Goal: Task Accomplishment & Management: Use online tool/utility

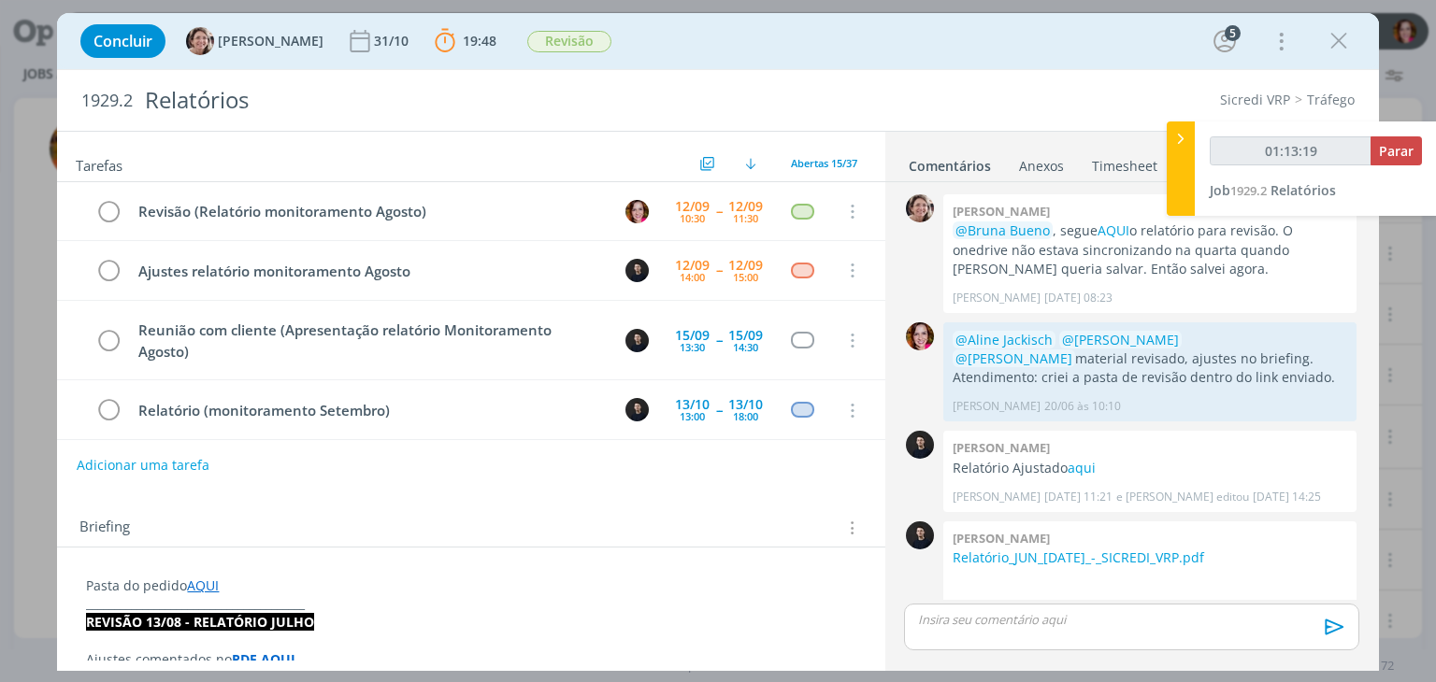
scroll to position [799, 0]
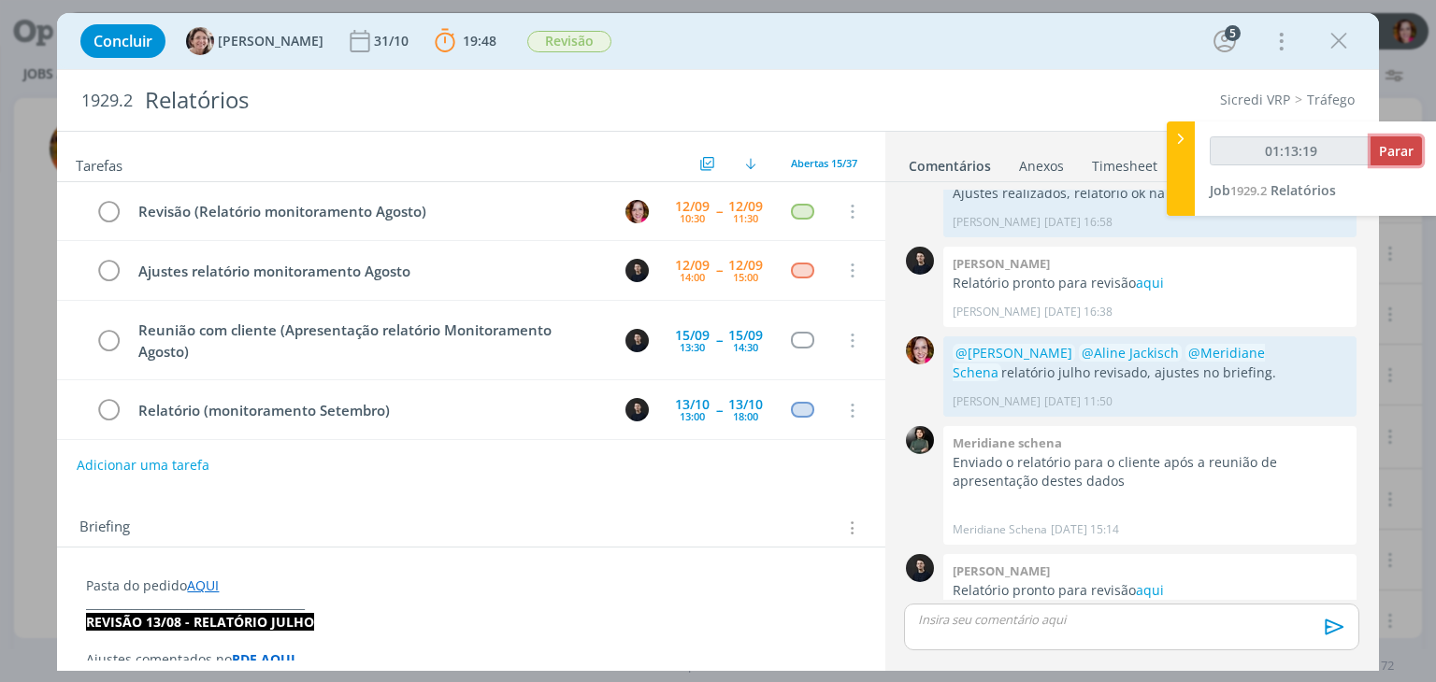
type input "01:13:20"
click at [1402, 153] on span "Parar" at bounding box center [1396, 151] width 35 height 18
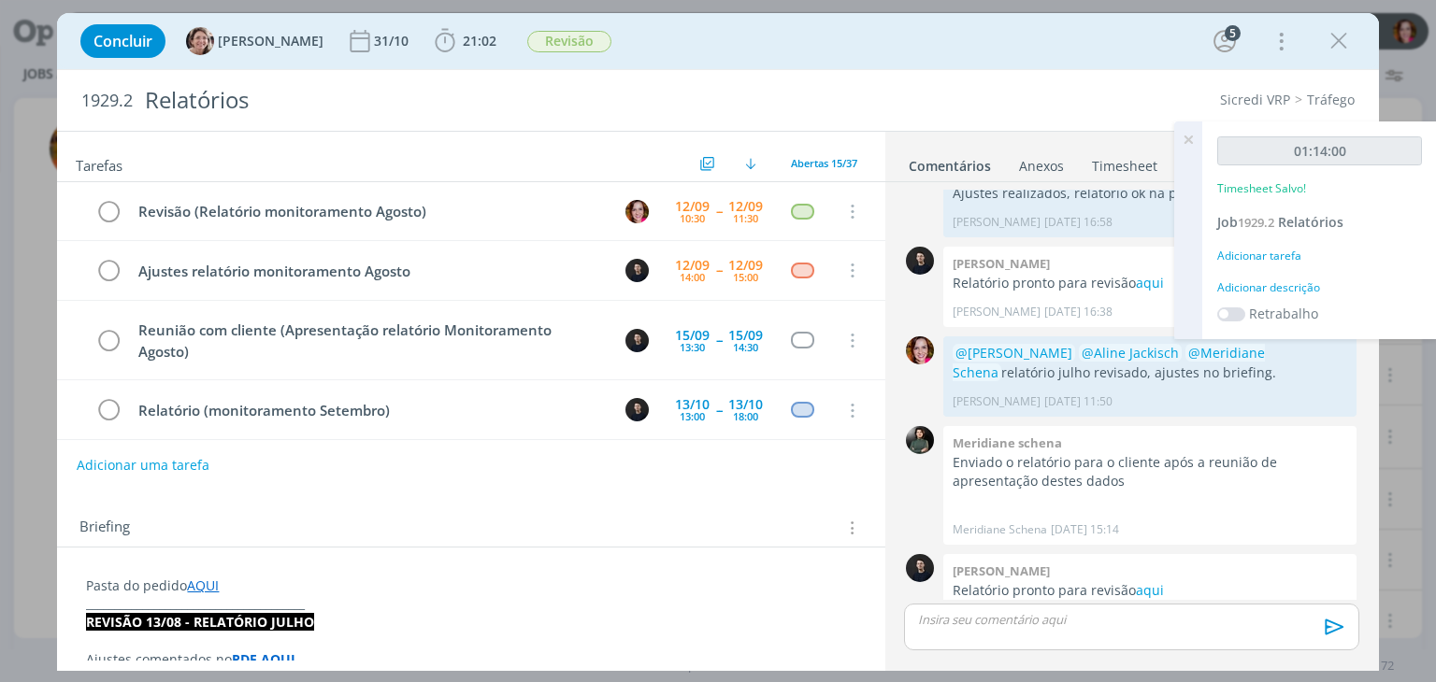
click at [1240, 291] on div "Adicionar descrição" at bounding box center [1319, 288] width 205 height 17
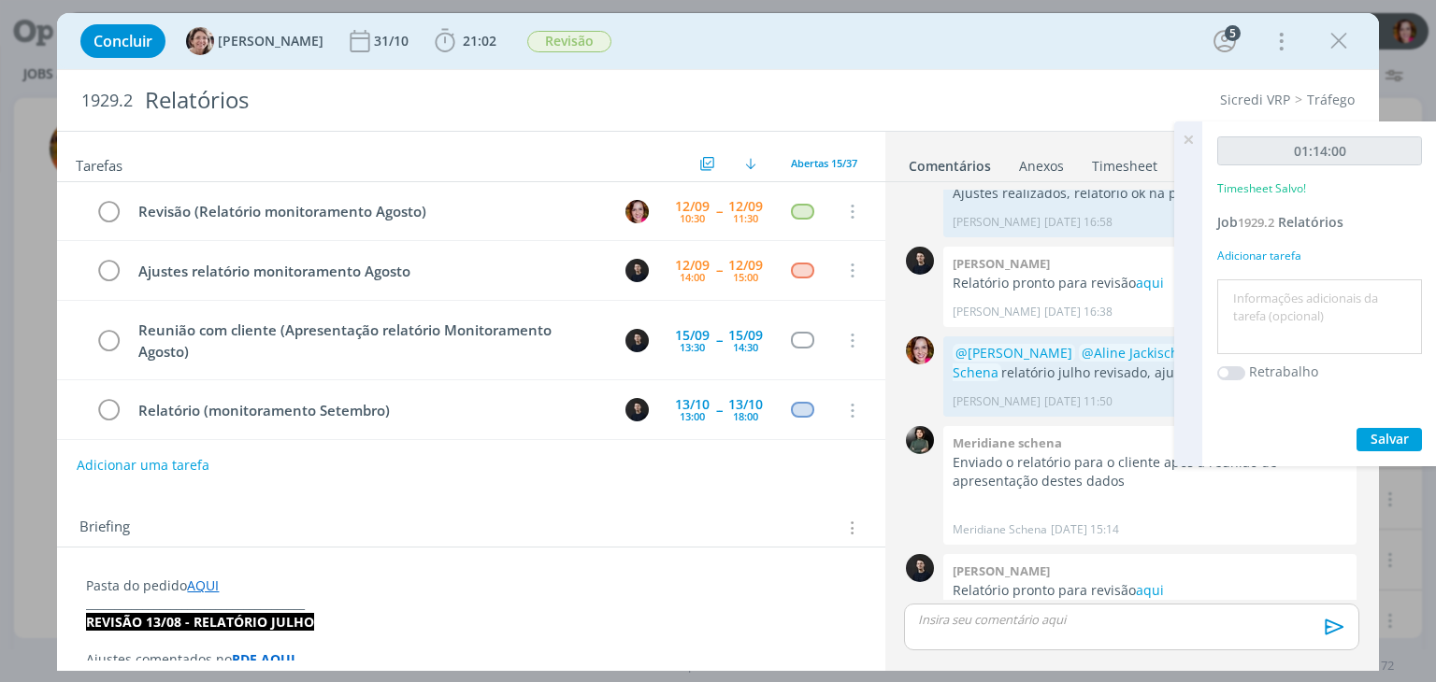
click at [1240, 291] on textarea at bounding box center [1319, 317] width 195 height 66
type textarea "Revisão relatório agosto"
click at [1369, 437] on button "Salvar" at bounding box center [1388, 439] width 65 height 23
click at [1153, 581] on link "aqui" at bounding box center [1150, 590] width 28 height 18
click at [1009, 629] on div "dialog" at bounding box center [1131, 627] width 454 height 47
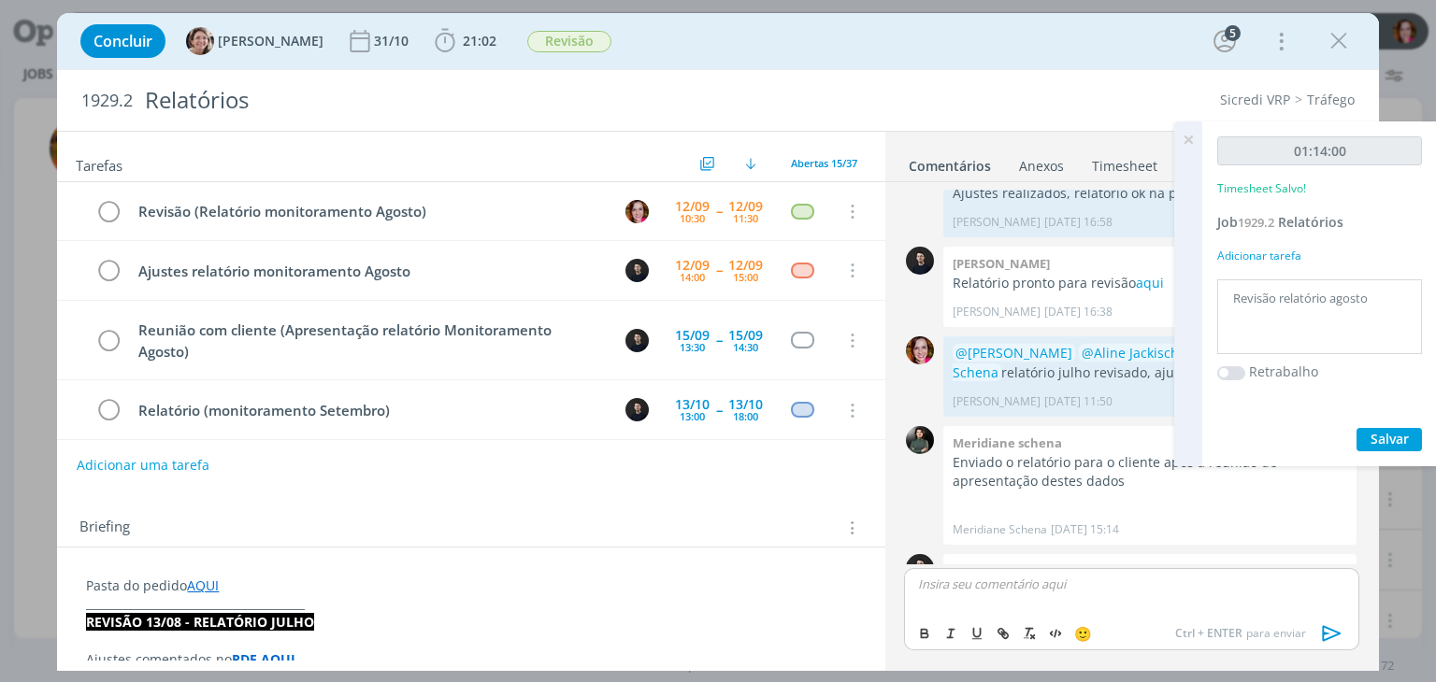
scroll to position [834, 0]
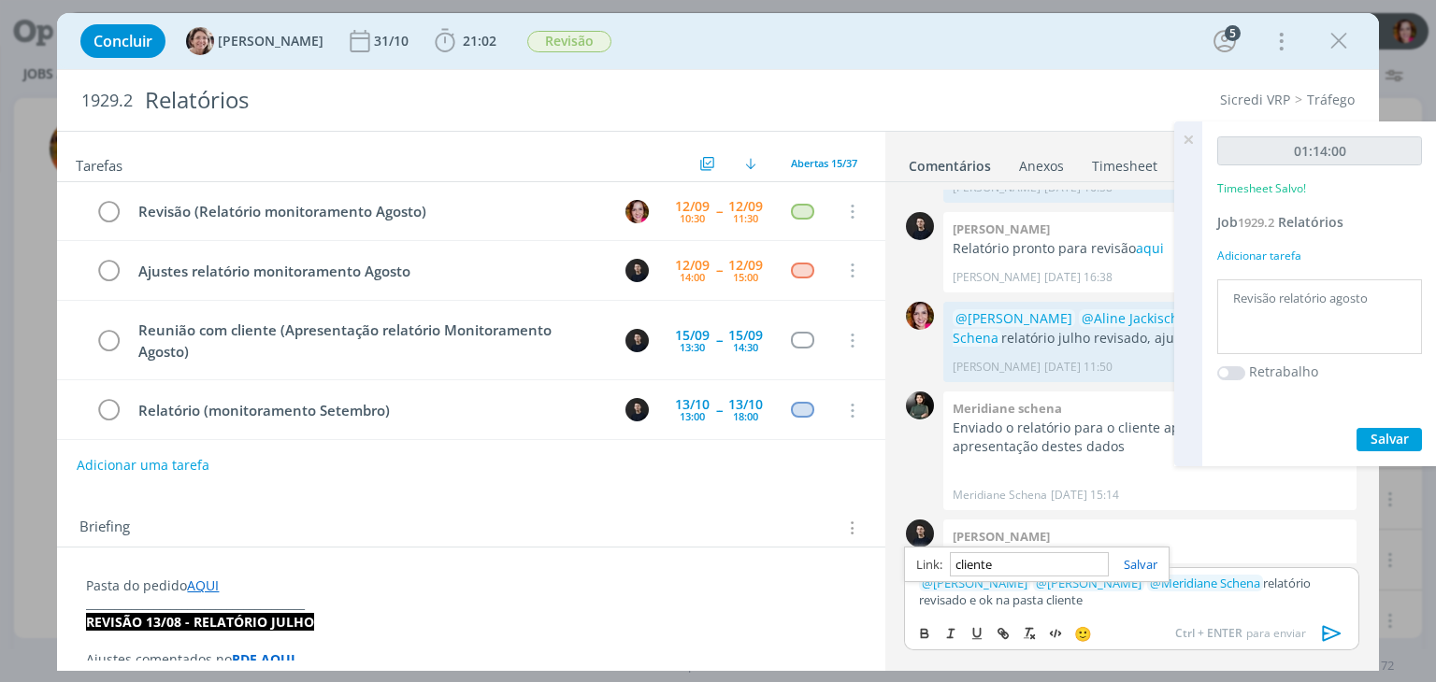
paste input "[URL][DOMAIN_NAME]"
type input "[URL][DOMAIN_NAME]"
click at [1335, 631] on icon "dialog" at bounding box center [1331, 634] width 19 height 16
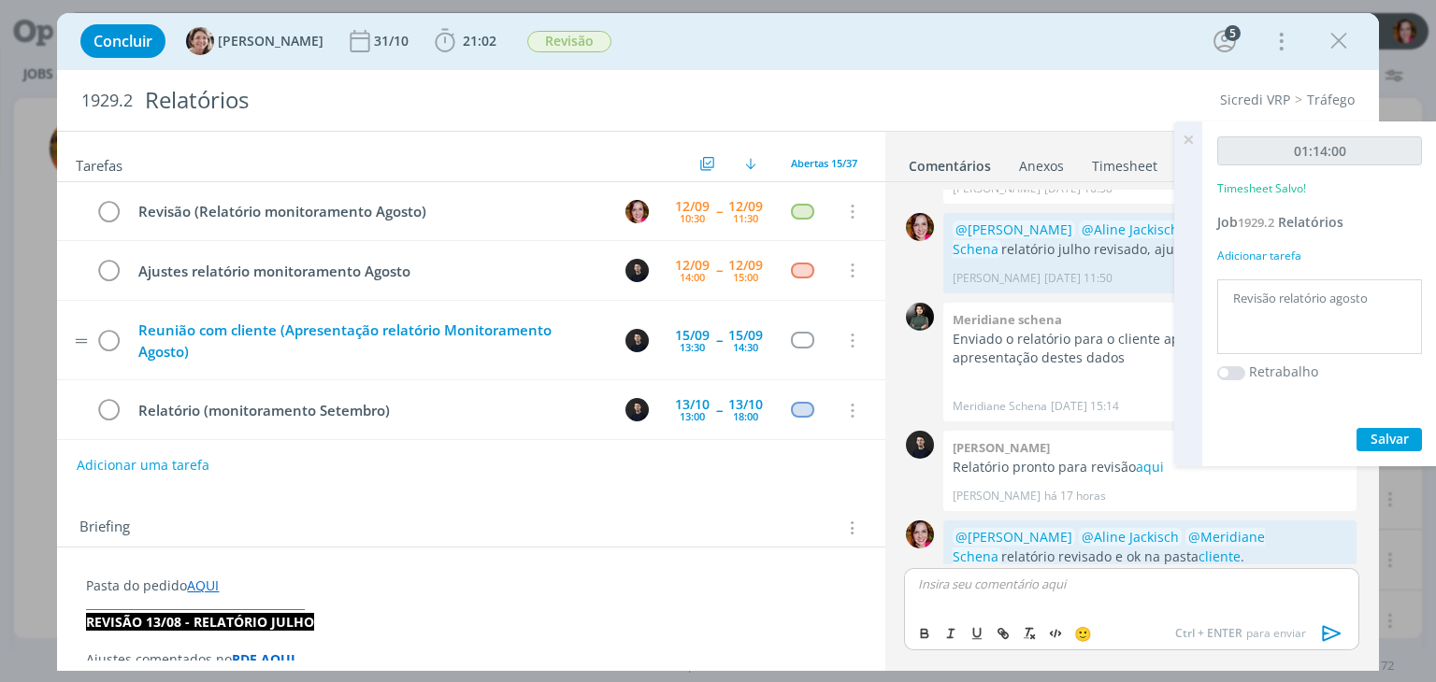
scroll to position [924, 0]
click at [108, 210] on icon "dialog" at bounding box center [108, 212] width 26 height 28
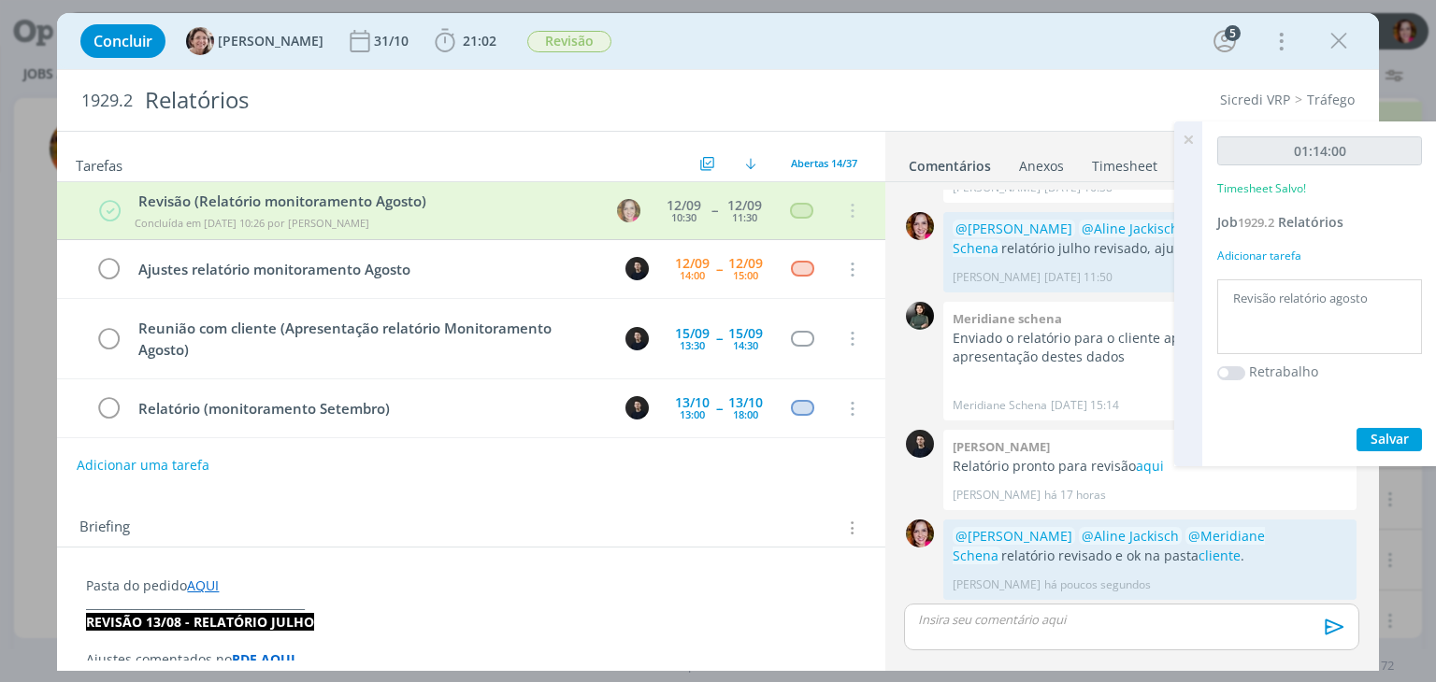
scroll to position [888, 0]
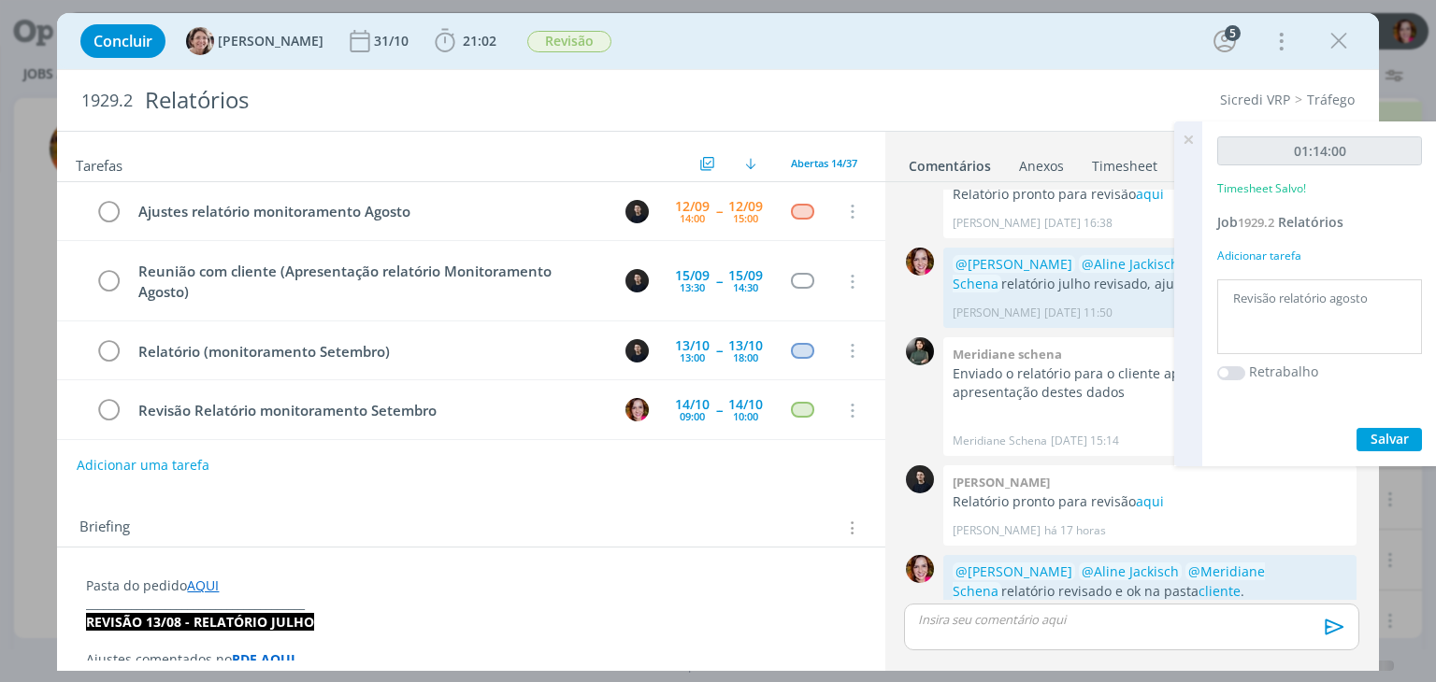
click at [1189, 139] on icon at bounding box center [1188, 140] width 34 height 36
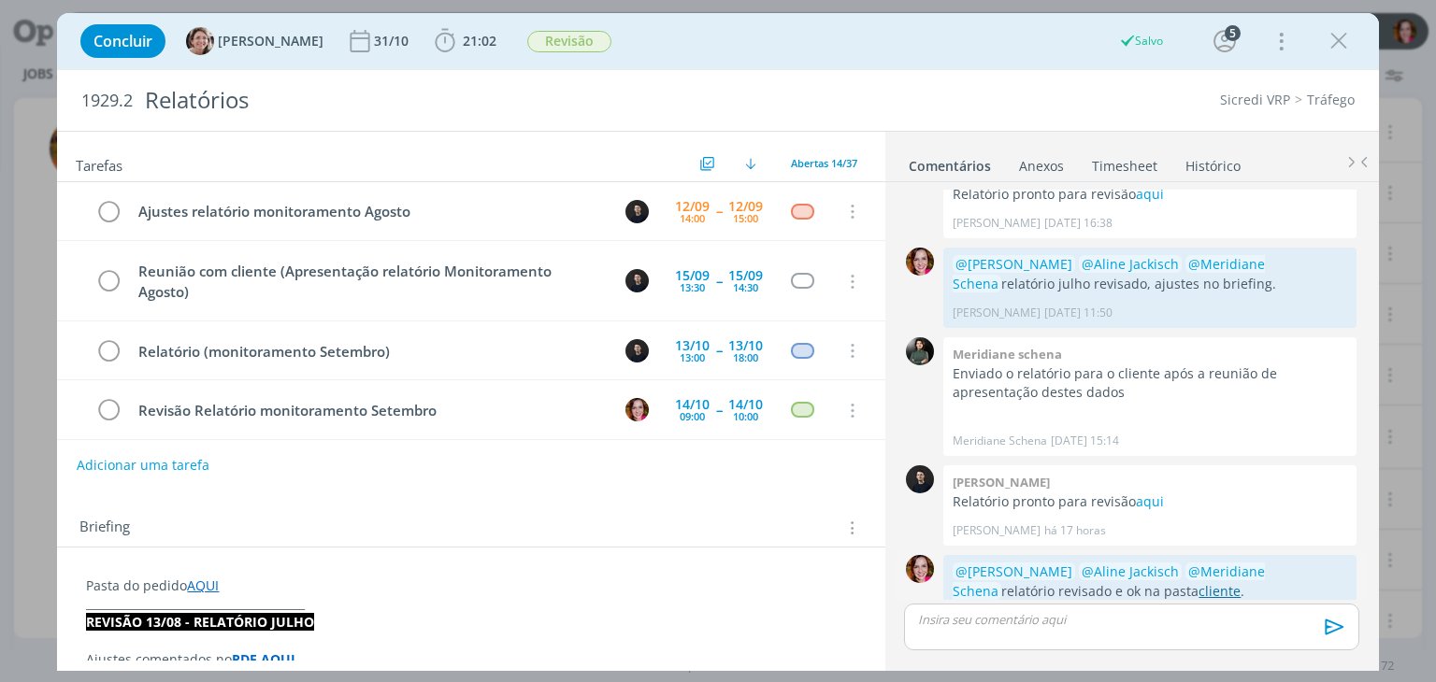
click at [1198, 582] on link "cliente" at bounding box center [1219, 591] width 42 height 18
